Goal: Transaction & Acquisition: Purchase product/service

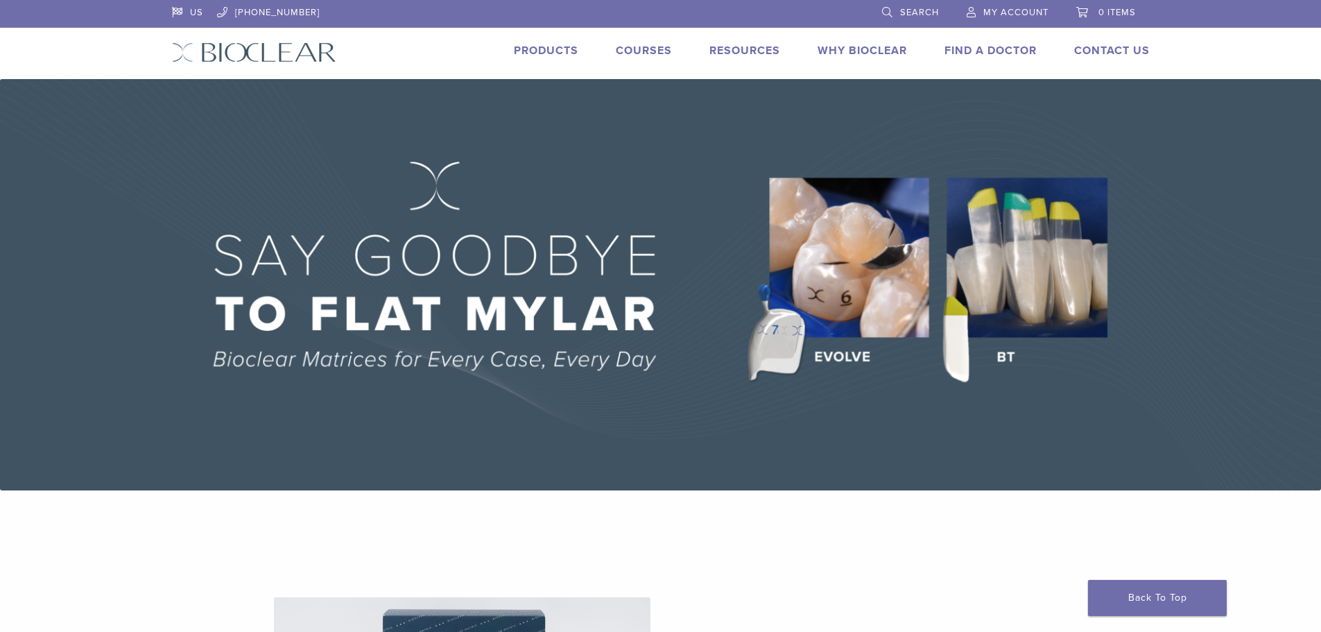
click at [528, 51] on link "Products" at bounding box center [546, 51] width 65 height 14
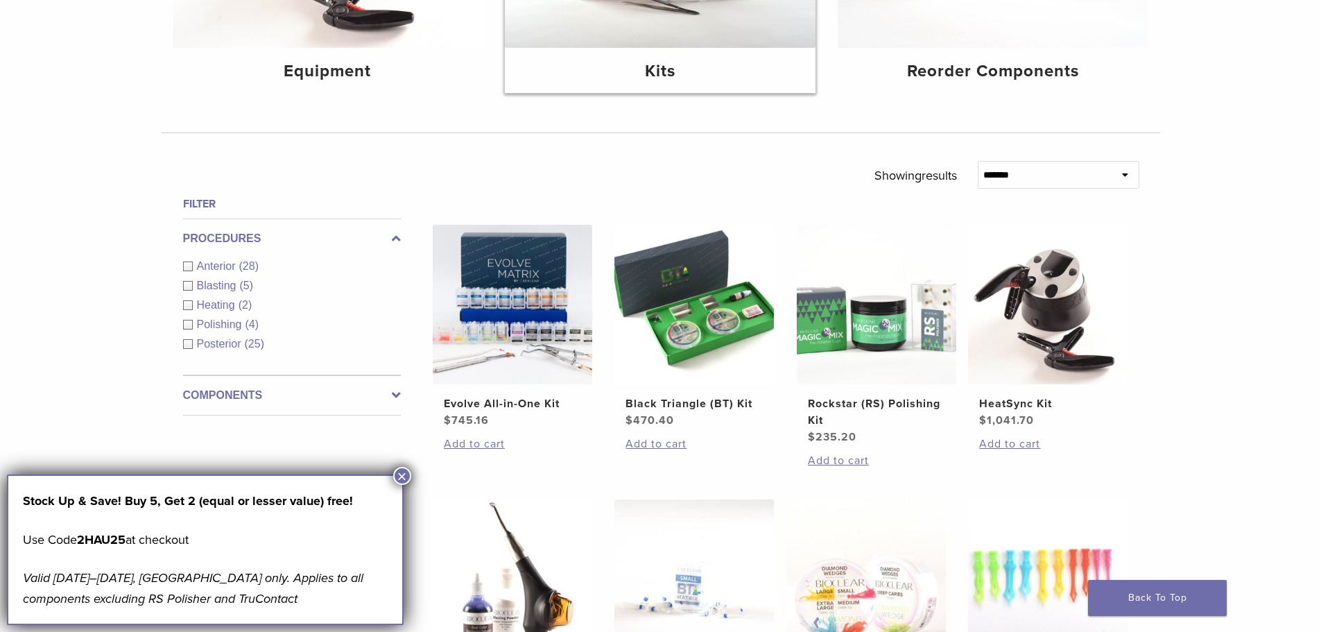
scroll to position [347, 0]
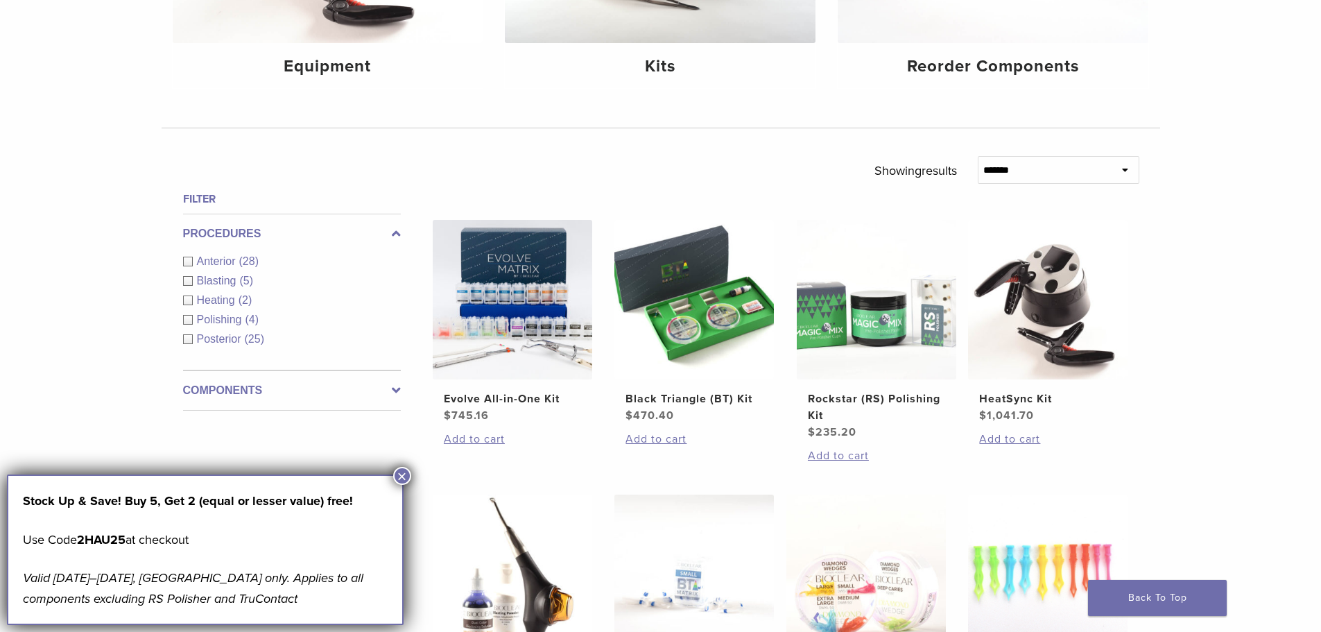
click at [337, 390] on label "Components" at bounding box center [292, 390] width 218 height 17
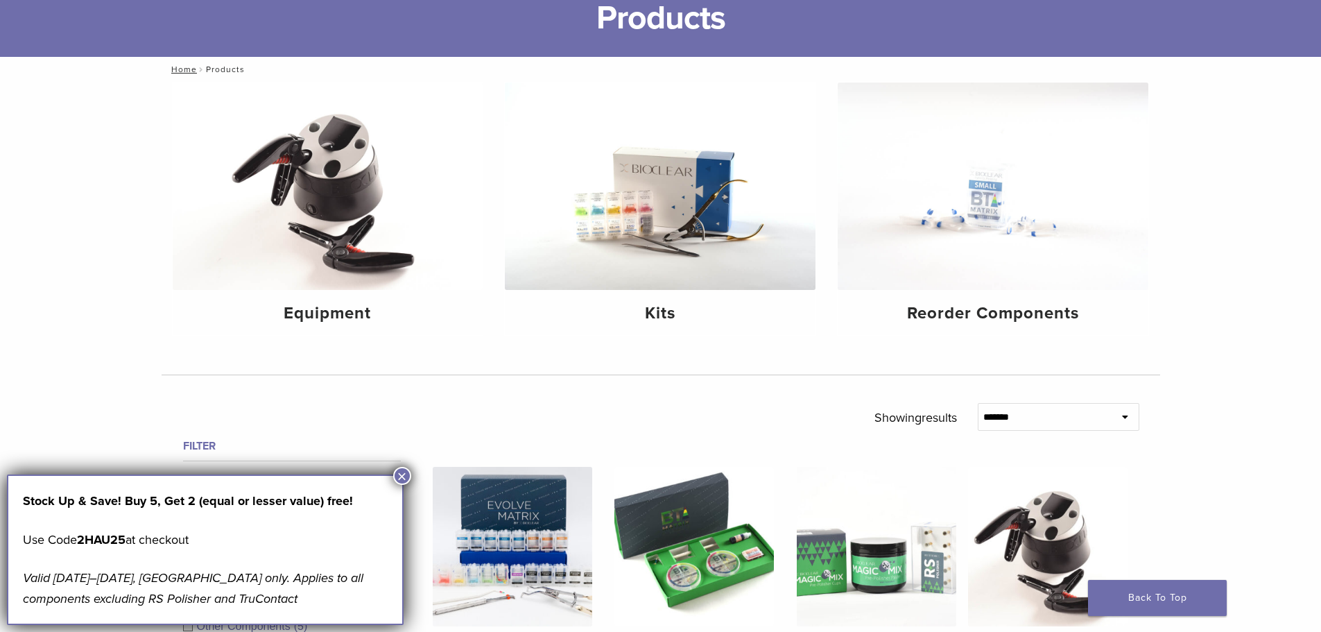
scroll to position [0, 0]
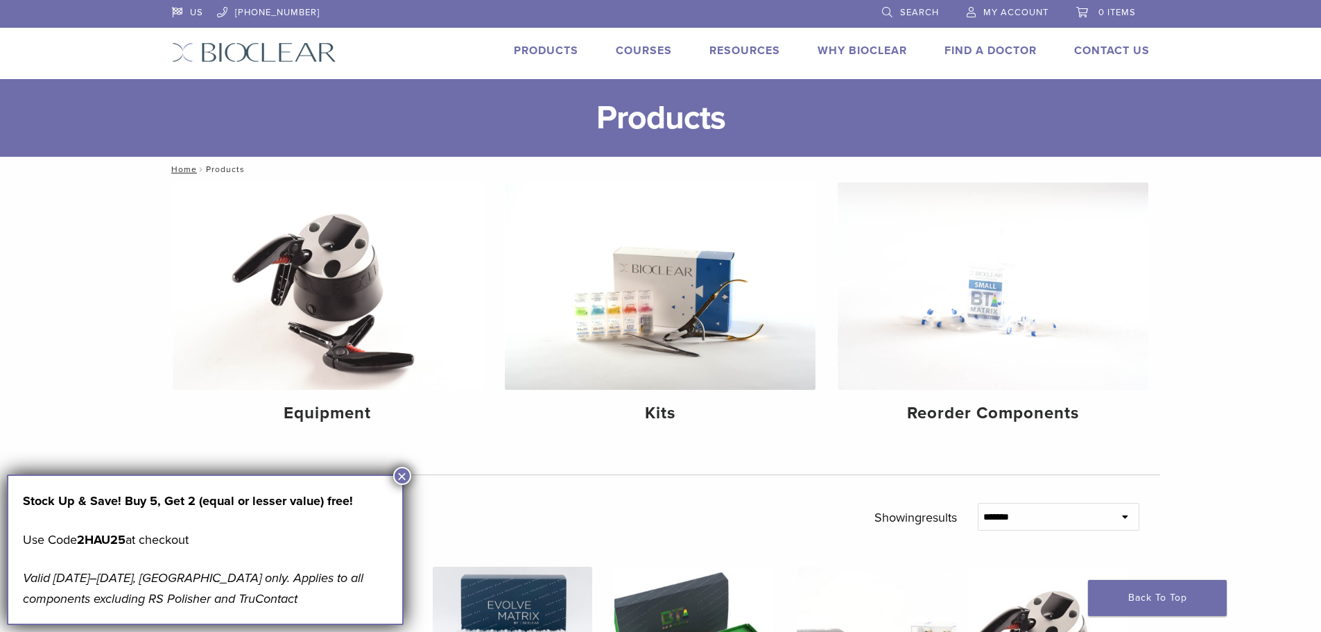
click at [919, 15] on span "Search" at bounding box center [919, 12] width 39 height 11
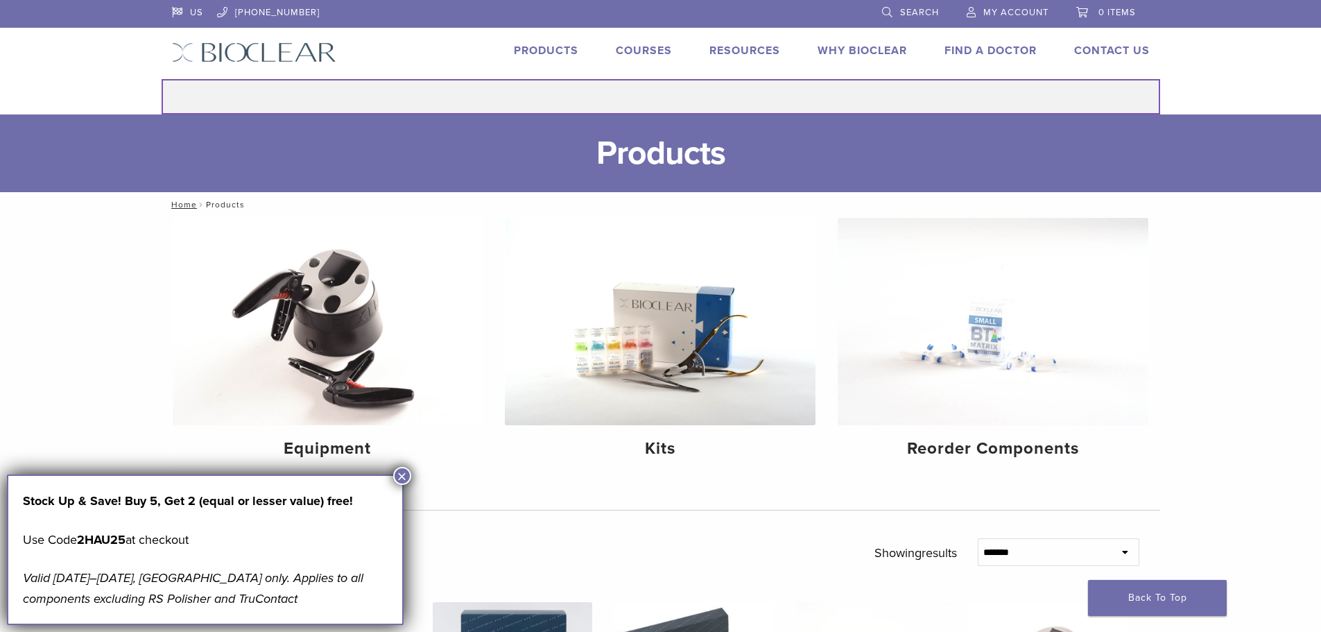
click at [739, 94] on input "Search for:" at bounding box center [661, 96] width 999 height 35
type input "*"
type input "*****"
click at [161, 78] on button "Search" at bounding box center [161, 78] width 1 height 1
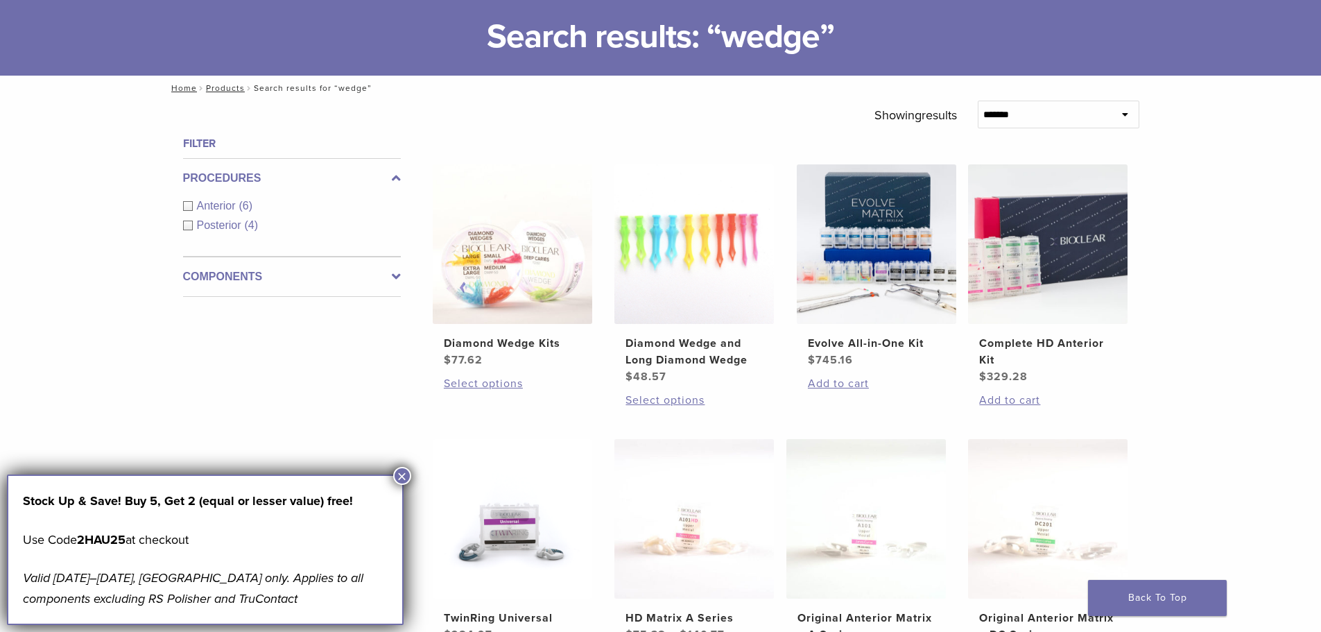
scroll to position [64, 0]
